Goal: Obtain resource: Download file/media

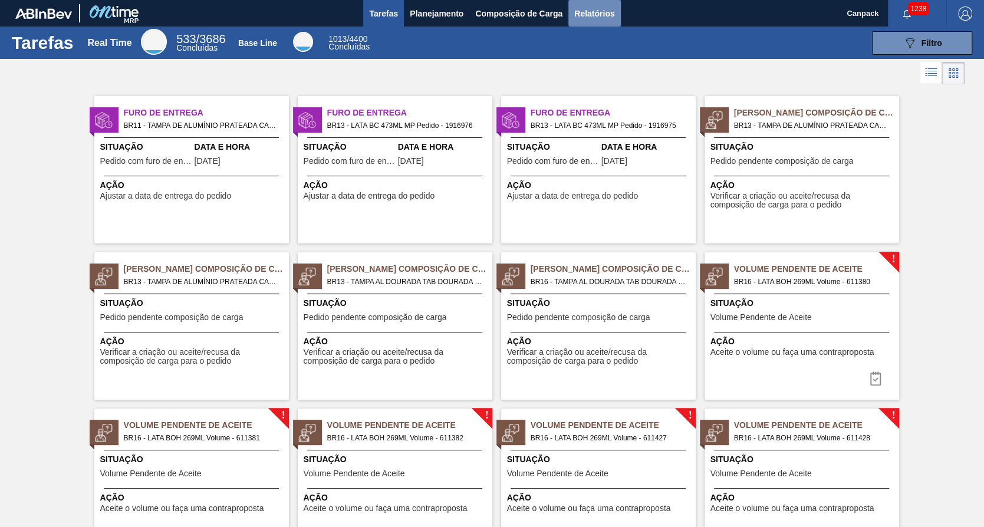
click at [580, 14] on span "Relatórios" at bounding box center [594, 13] width 40 height 14
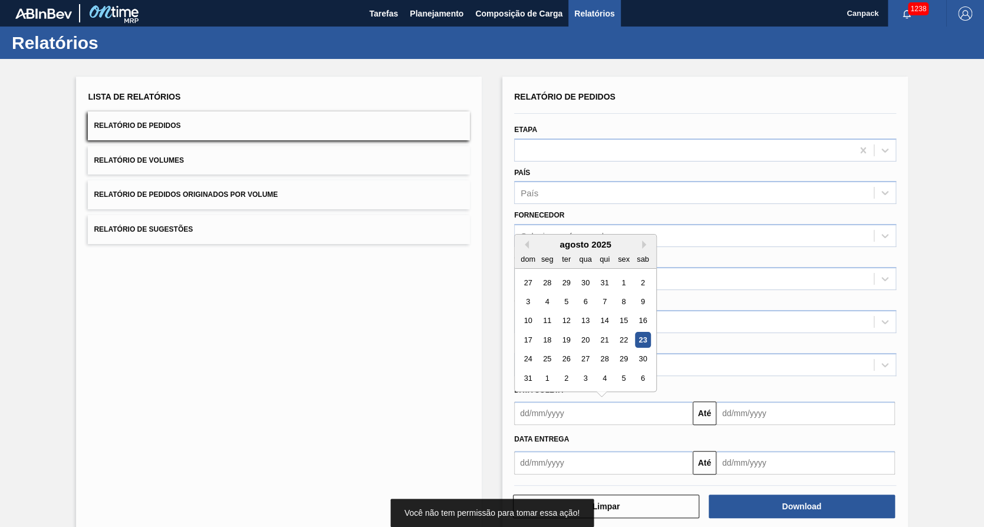
click at [632, 409] on input "text" at bounding box center [603, 414] width 179 height 24
click at [640, 334] on div "23" at bounding box center [643, 340] width 16 height 16
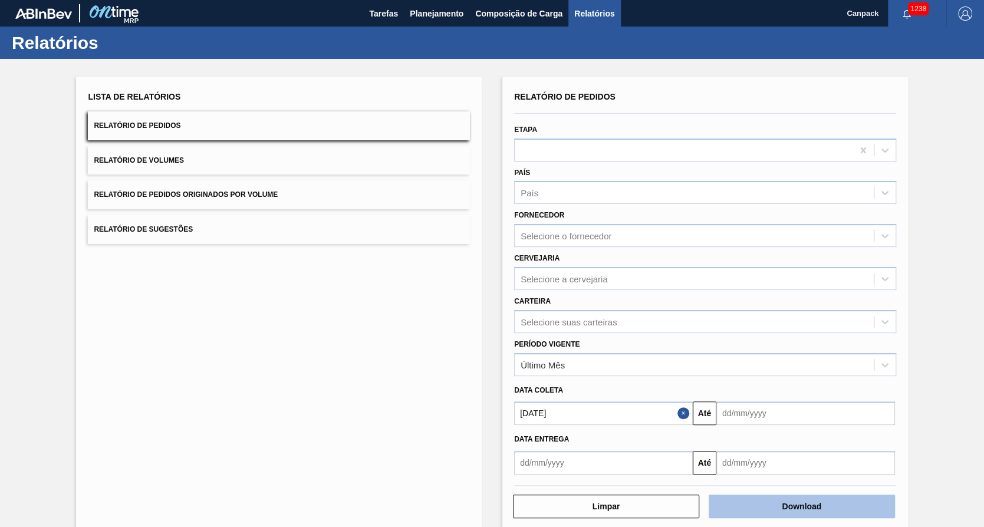
click at [794, 510] on button "Download" at bounding box center [802, 507] width 186 height 24
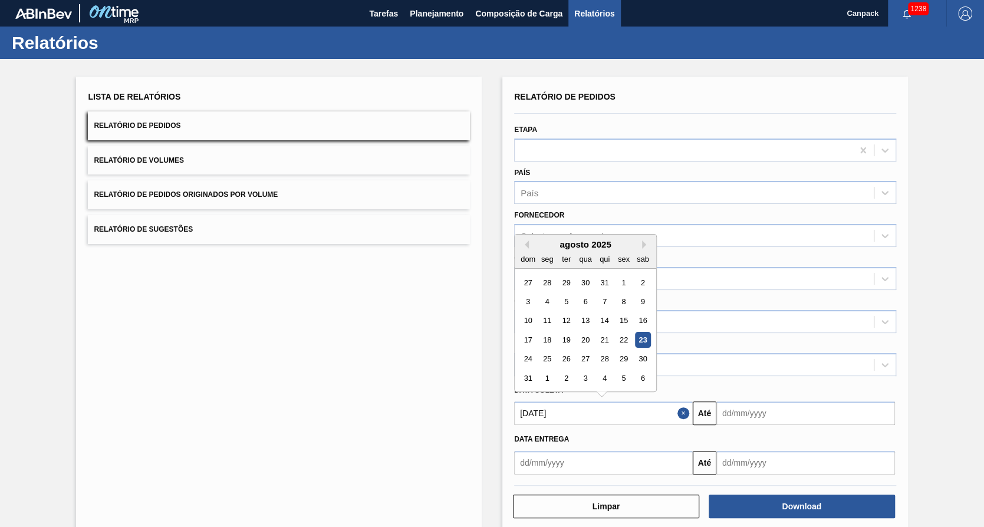
click at [550, 418] on input "[DATE]" at bounding box center [603, 414] width 179 height 24
click at [624, 338] on div "22" at bounding box center [624, 340] width 16 height 16
type input "[DATE]"
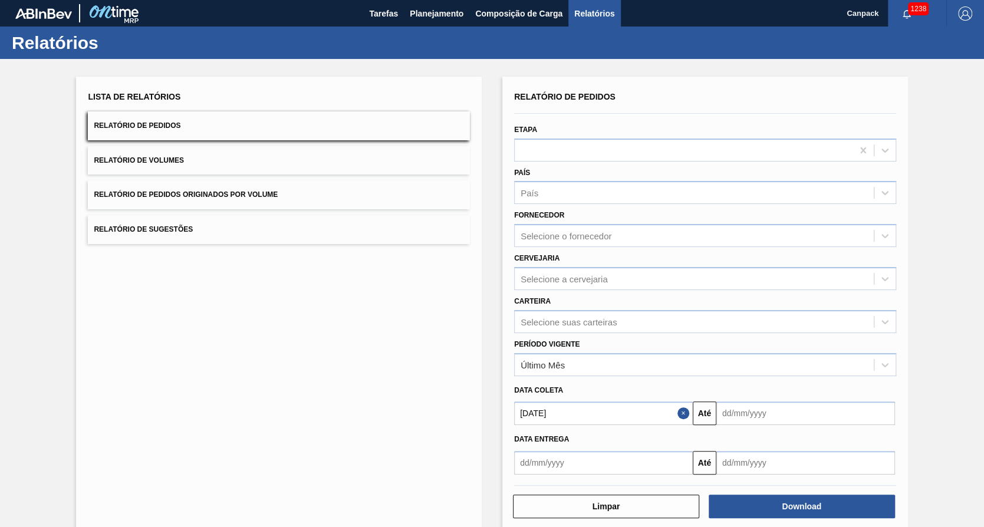
click at [747, 518] on div "Relatório de Pedidos Etapa País País Fornecedor Selecione o fornecedor Cervejar…" at bounding box center [705, 304] width 406 height 455
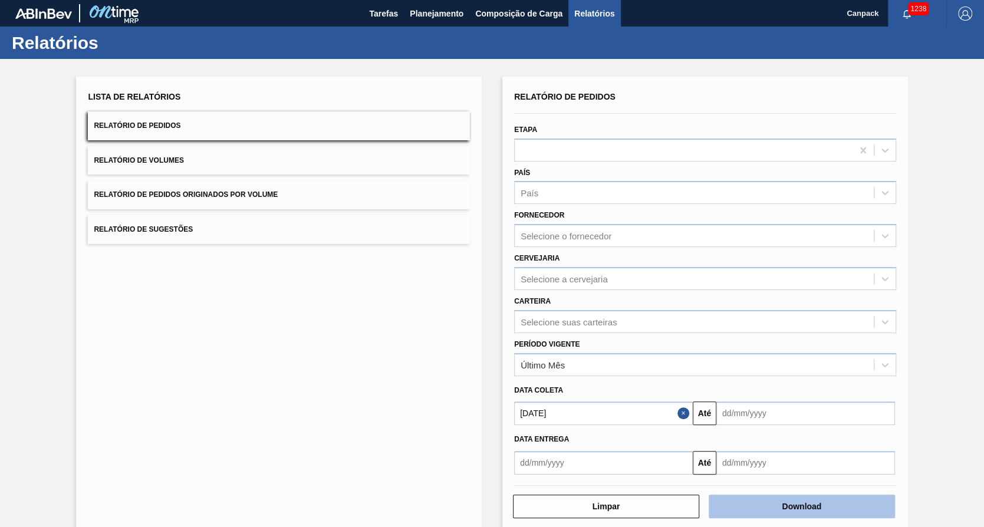
click at [751, 512] on button "Download" at bounding box center [802, 507] width 186 height 24
